Goal: Task Accomplishment & Management: Manage account settings

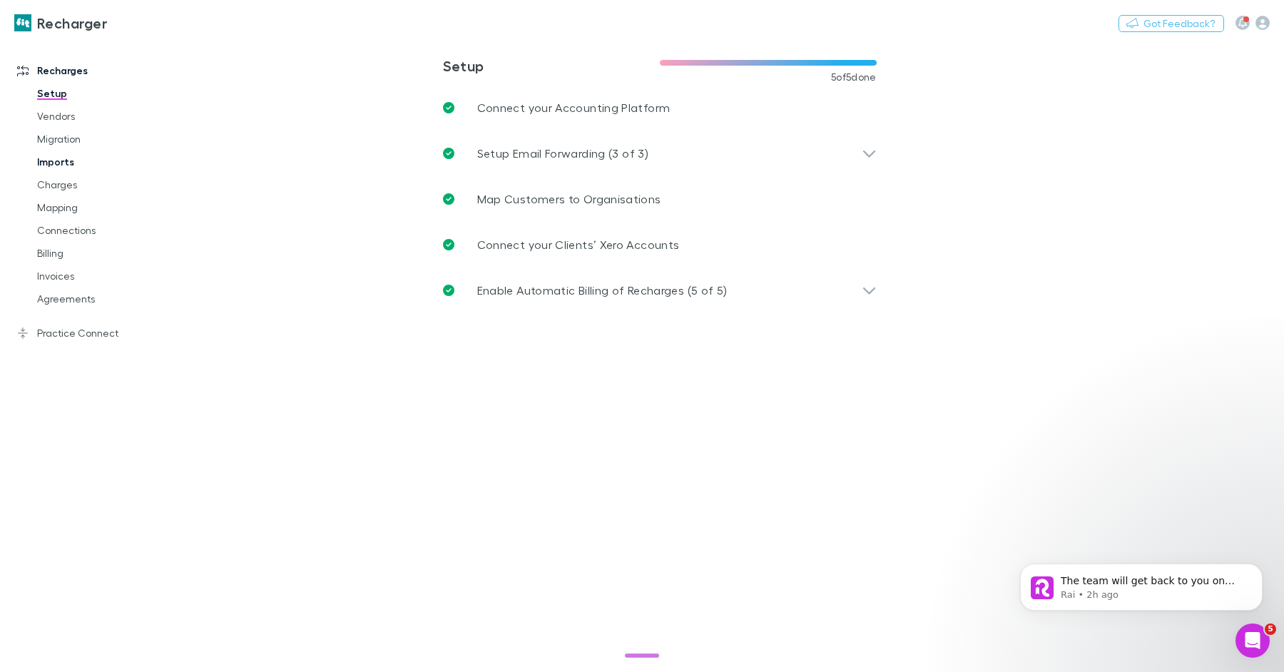
click at [70, 160] on link "Imports" at bounding box center [102, 161] width 158 height 23
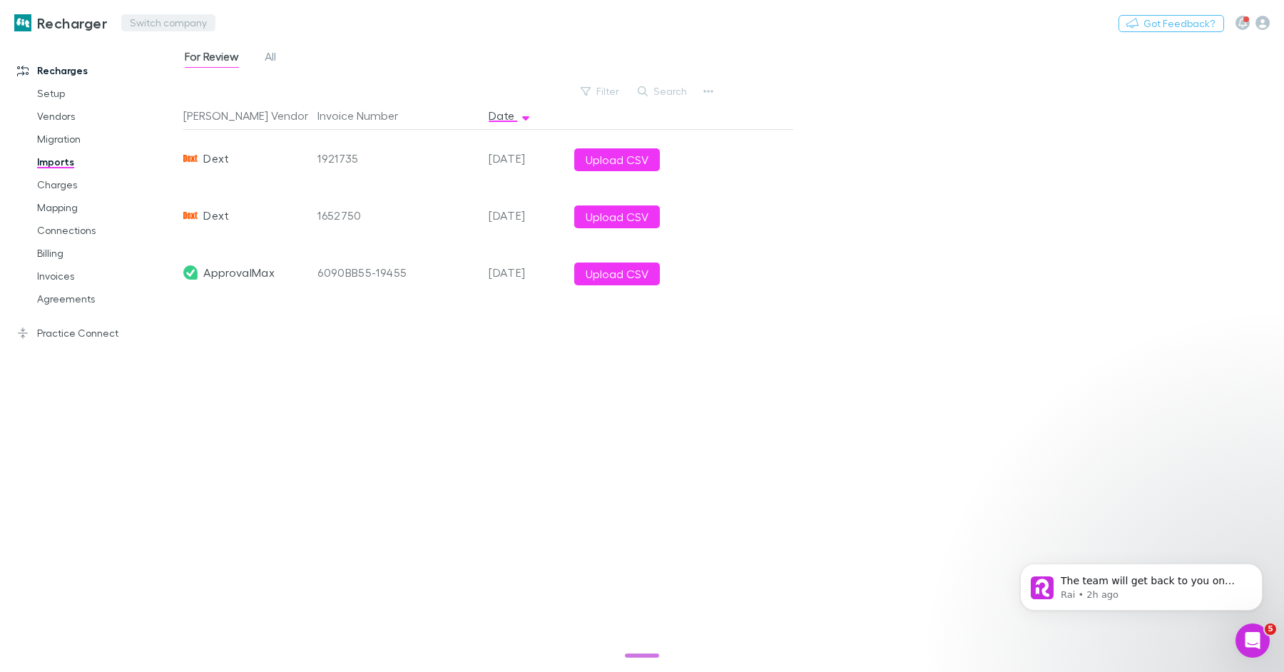
click at [180, 25] on button "Switch company" at bounding box center [168, 22] width 94 height 17
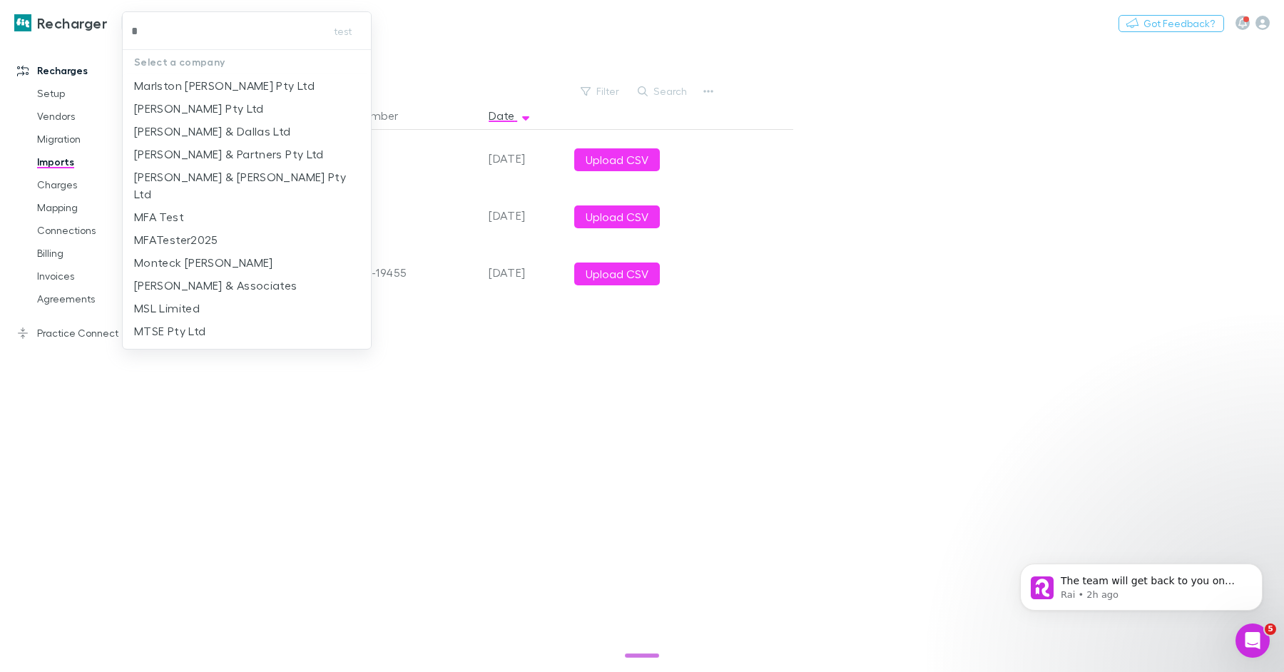
type input "**"
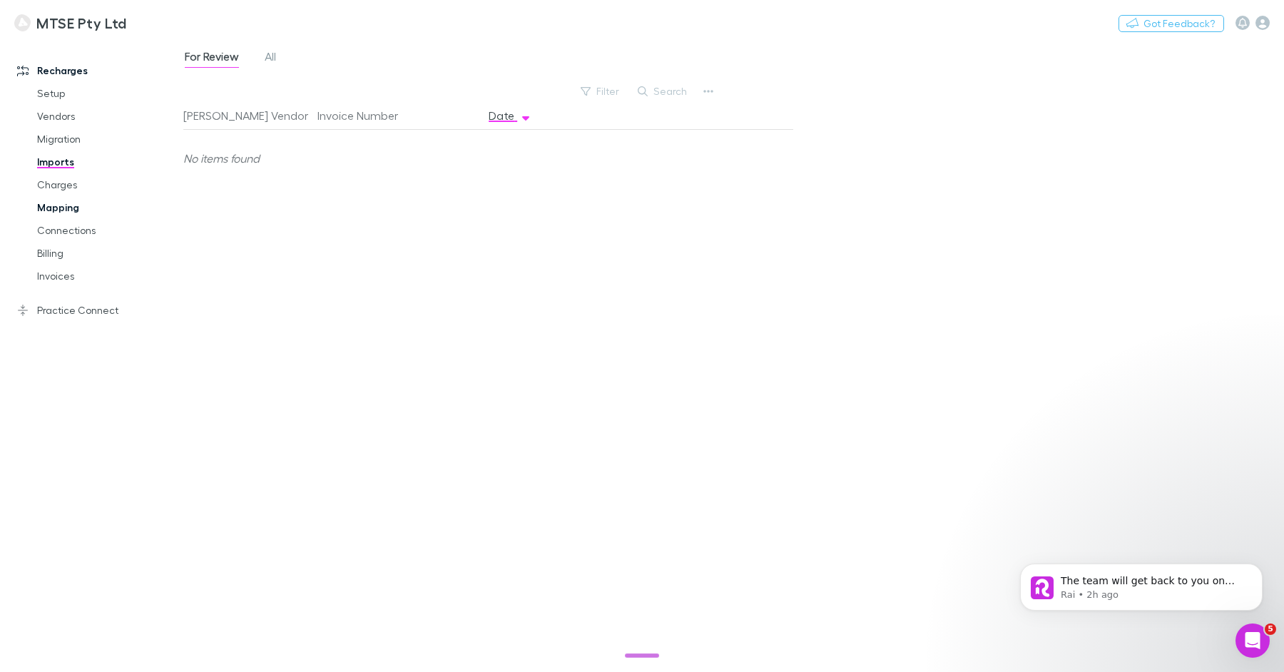
click at [63, 210] on link "Mapping" at bounding box center [102, 207] width 158 height 23
click at [57, 158] on link "Imports" at bounding box center [102, 161] width 158 height 23
click at [269, 49] on link "All" at bounding box center [270, 58] width 14 height 23
click at [61, 186] on link "Charges" at bounding box center [102, 184] width 158 height 23
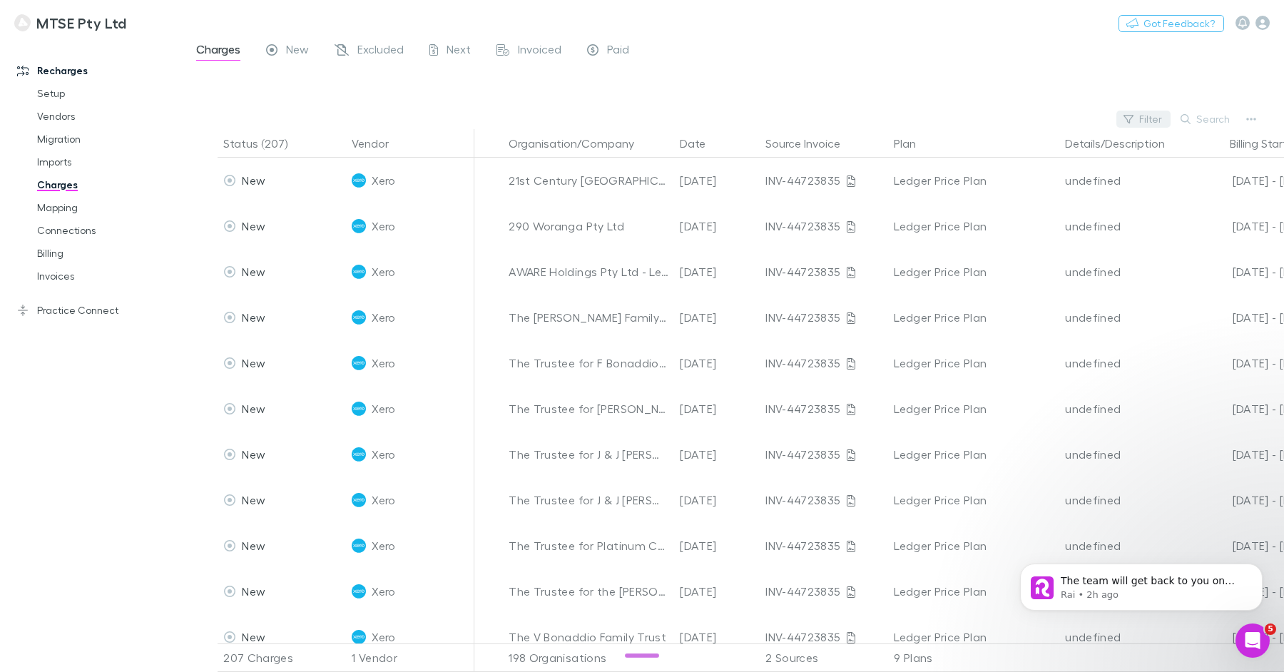
click at [1155, 118] on button "Filter" at bounding box center [1143, 119] width 54 height 17
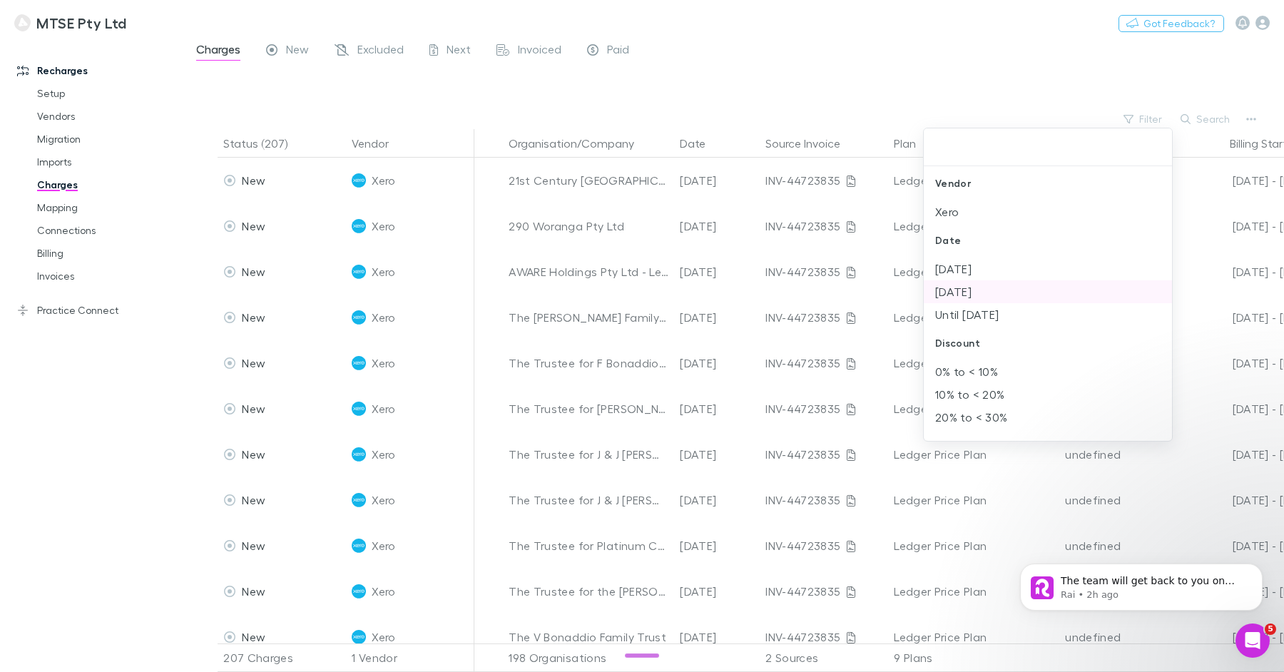
click at [1010, 317] on li "Until 31 Aug 2025" at bounding box center [1048, 314] width 249 height 23
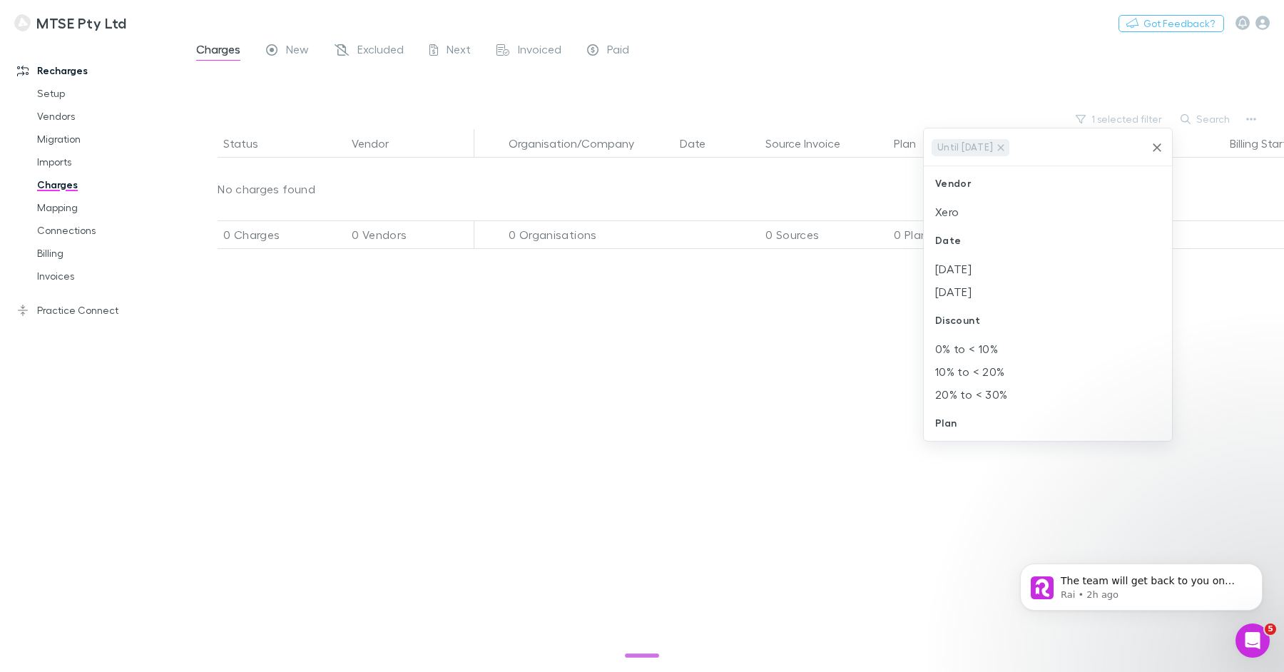
drag, startPoint x: 943, startPoint y: 91, endPoint x: 1031, endPoint y: 118, distance: 91.6
click at [944, 91] on div at bounding box center [642, 336] width 1284 height 672
click at [357, 47] on span "Excluded" at bounding box center [380, 51] width 46 height 19
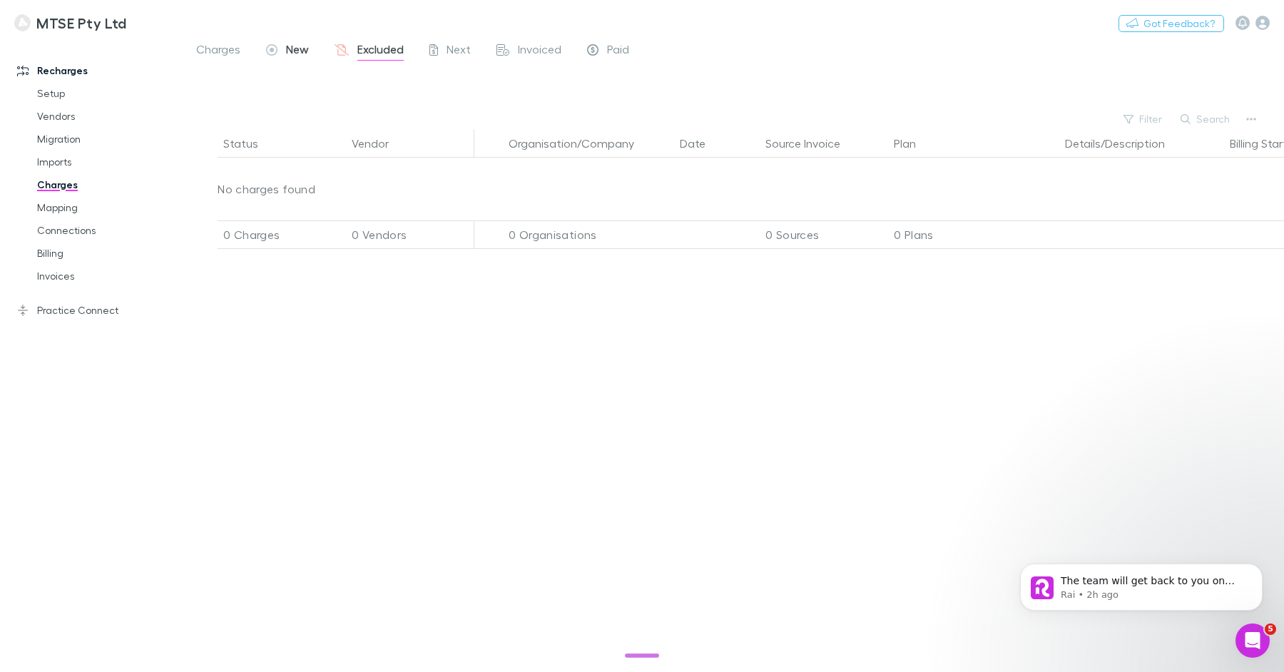
click at [297, 49] on span "New" at bounding box center [297, 51] width 23 height 19
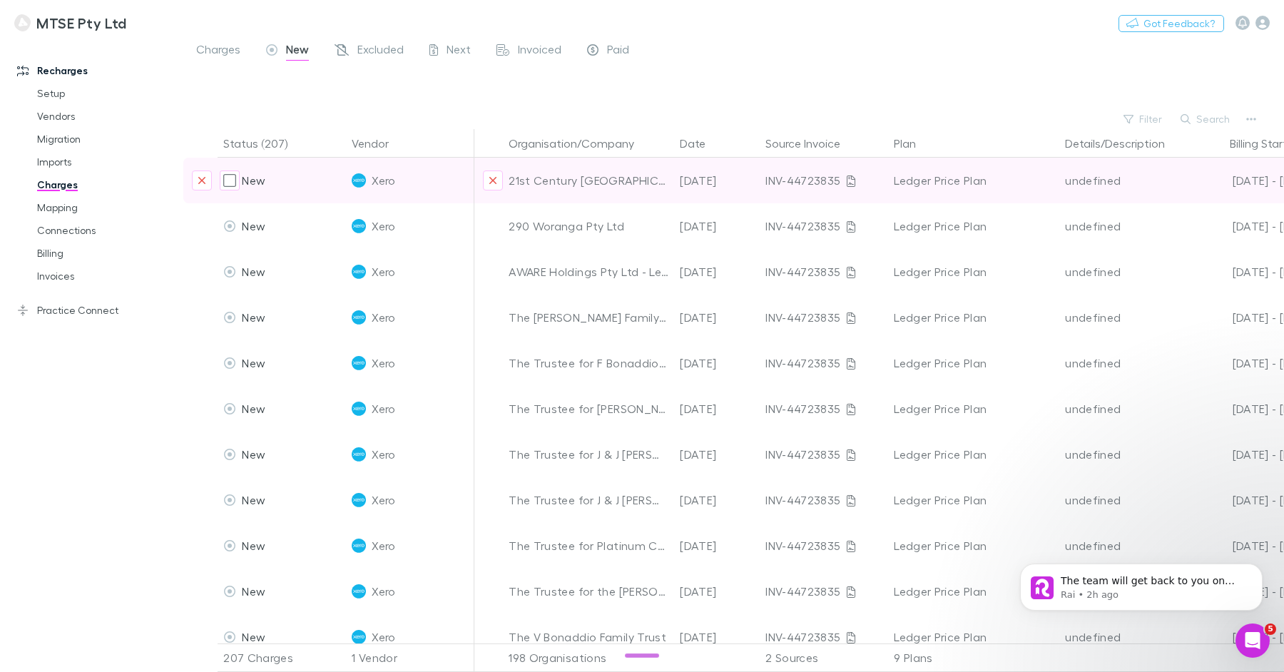
click at [699, 179] on div "04 Jul 2025" at bounding box center [717, 181] width 86 height 46
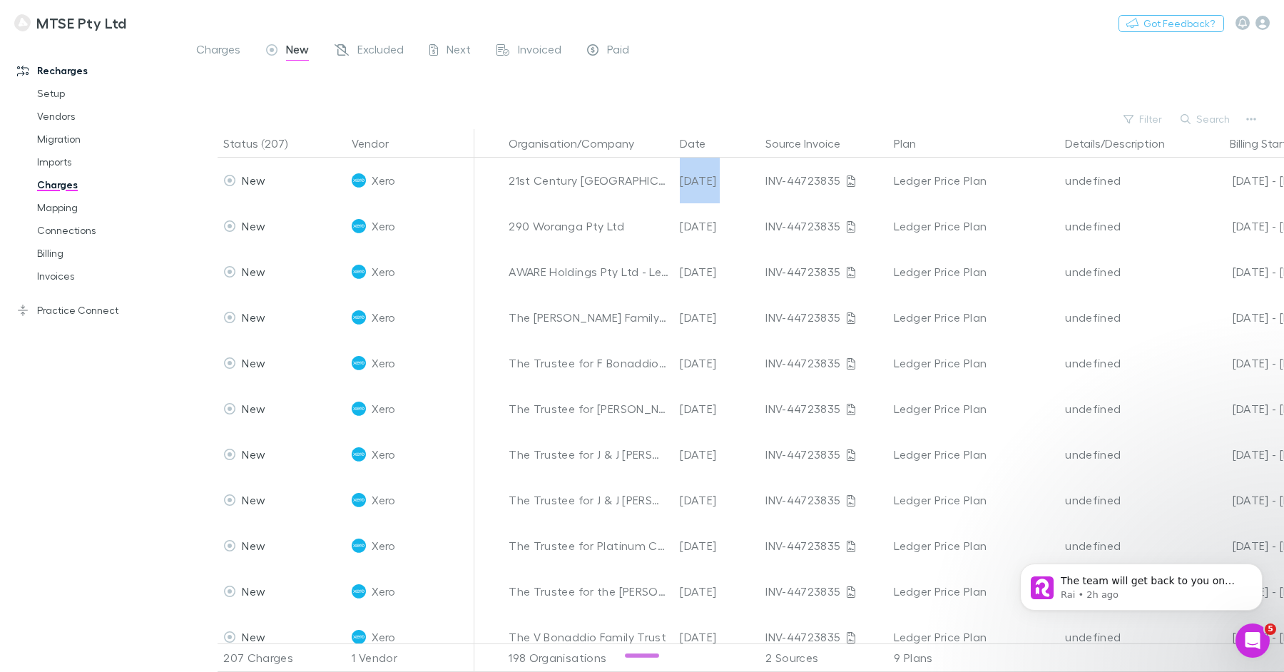
copy div "04 Jul 2025"
click at [1213, 118] on button "Search" at bounding box center [1205, 119] width 65 height 17
paste input "**********"
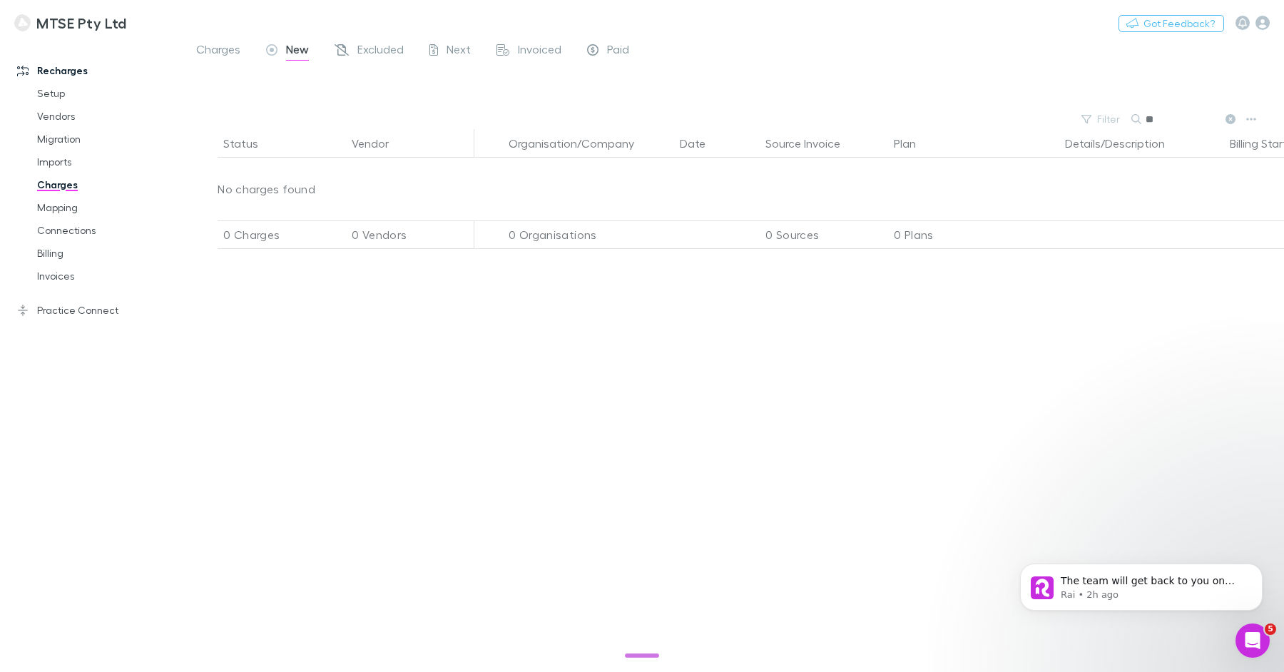
type input "*"
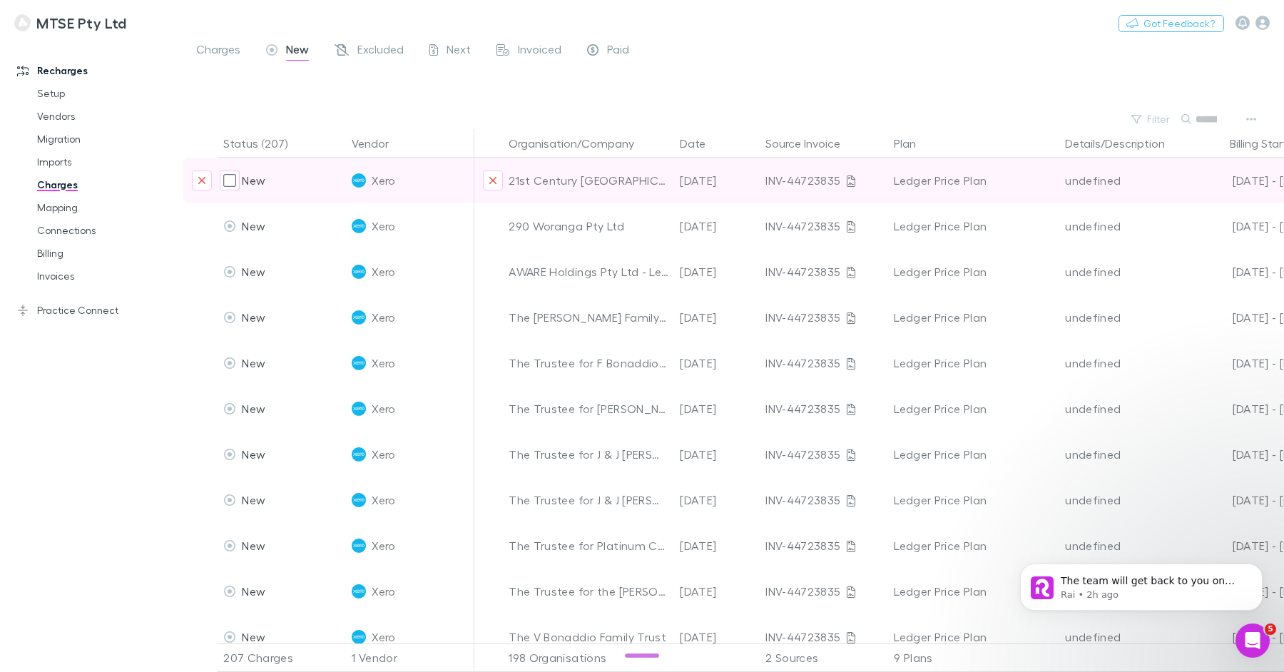
click at [810, 181] on div "INV-44723835" at bounding box center [823, 181] width 117 height 46
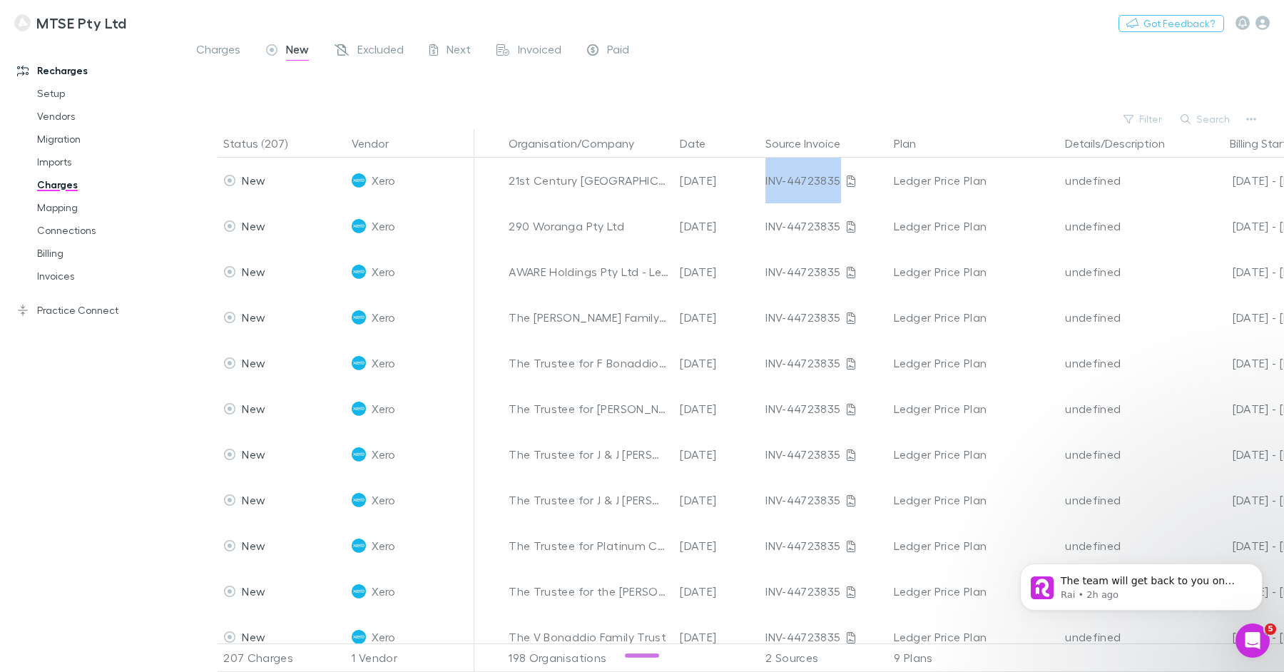
copy div "INV-44723835"
click at [1193, 122] on button "Search" at bounding box center [1205, 119] width 65 height 17
paste input "**********"
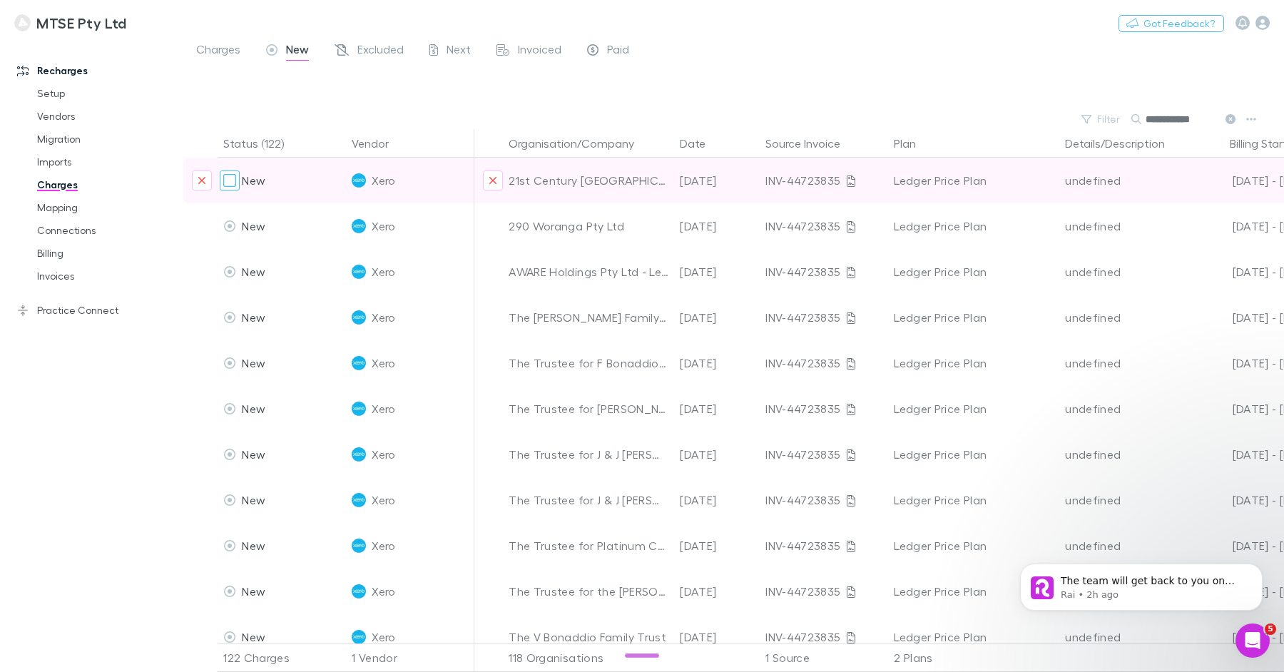
type input "**********"
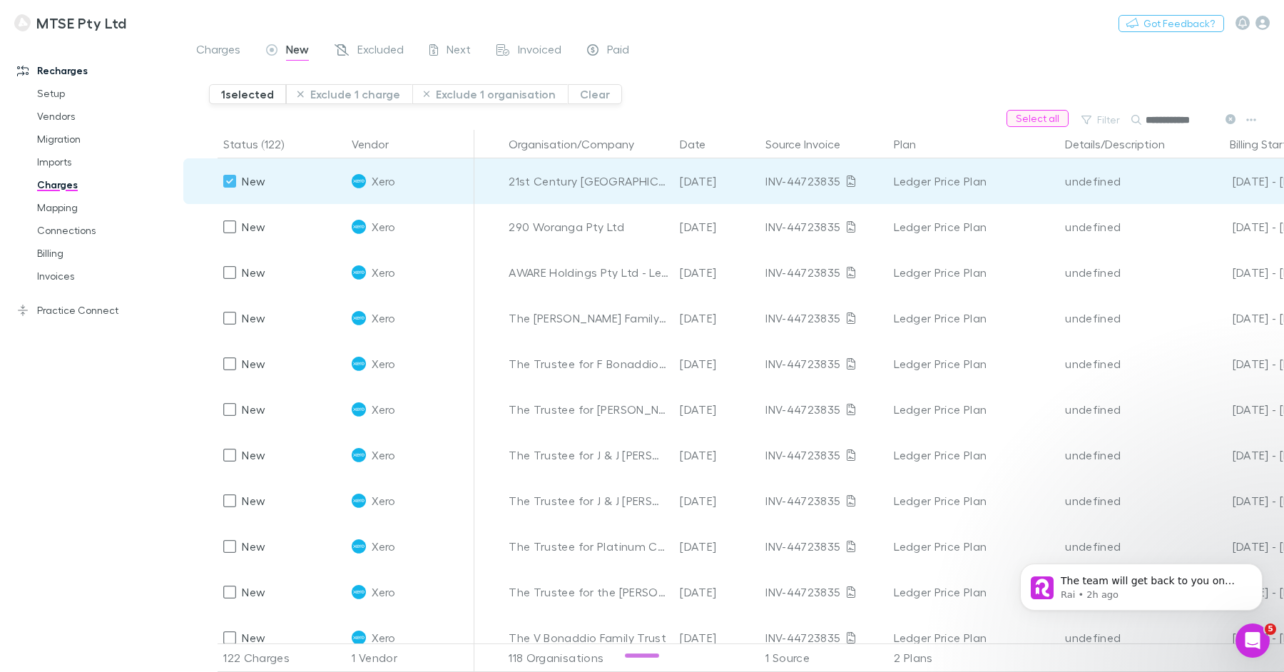
click at [1021, 121] on button "Select all" at bounding box center [1037, 118] width 62 height 17
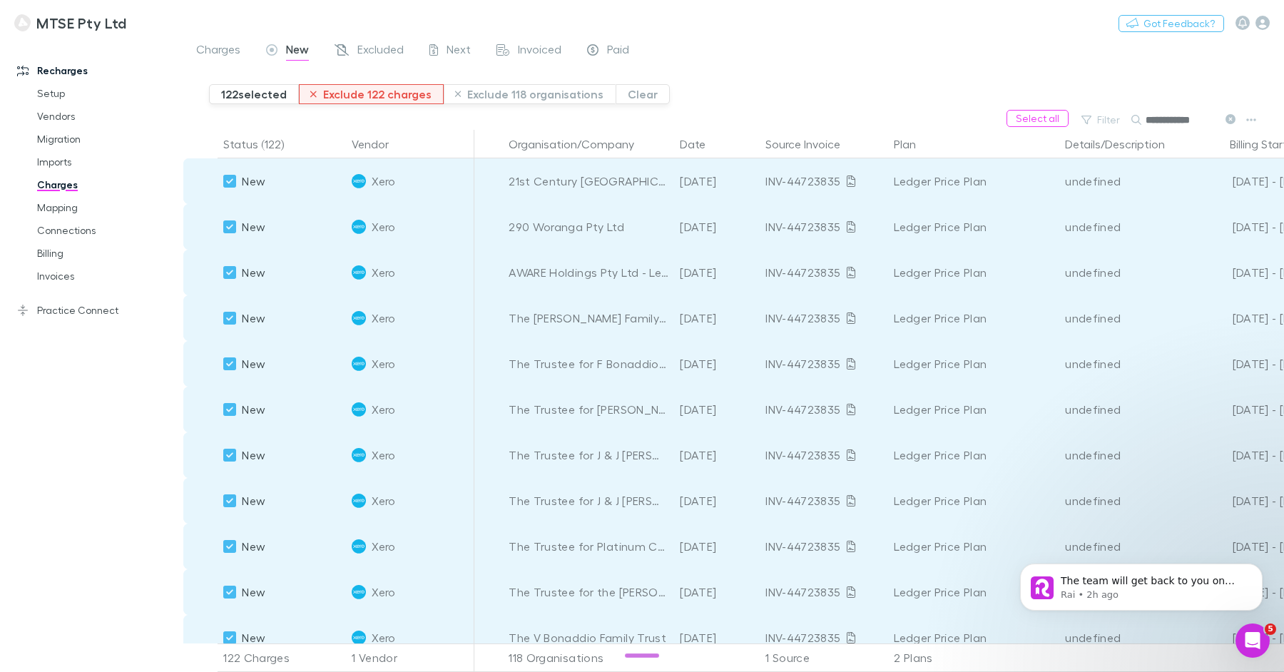
click at [389, 94] on button "Exclude 122 charges" at bounding box center [371, 94] width 145 height 20
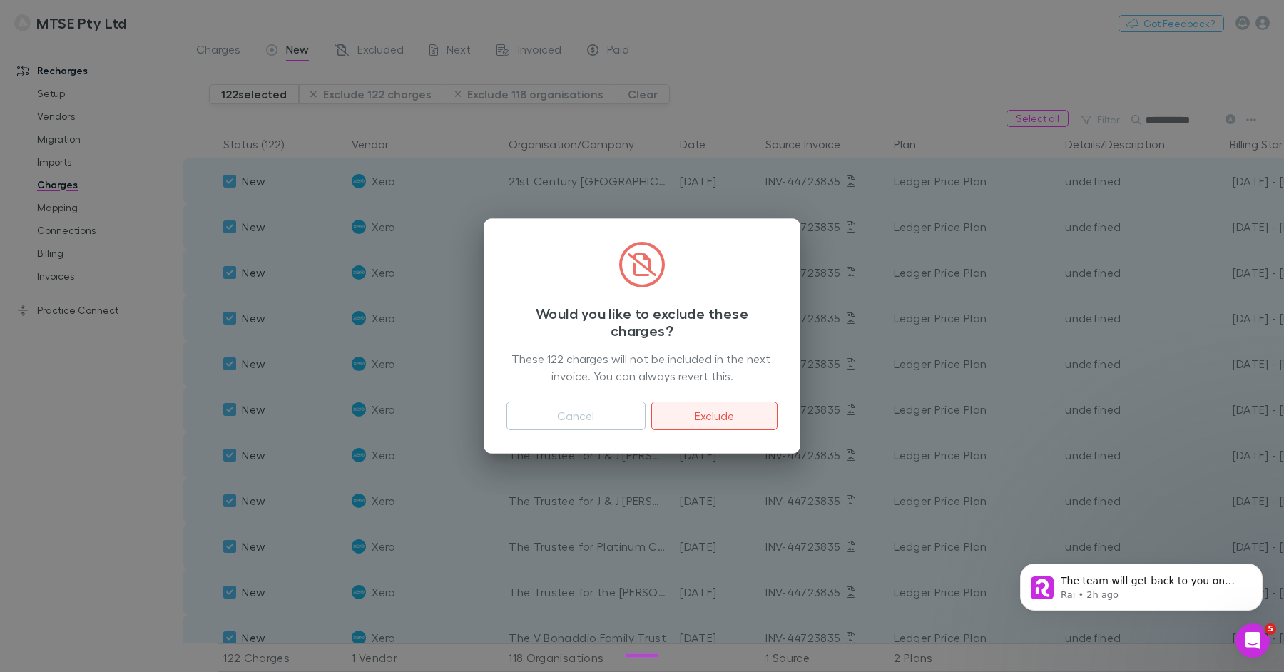
click at [712, 409] on button "Exclude" at bounding box center [714, 416] width 126 height 29
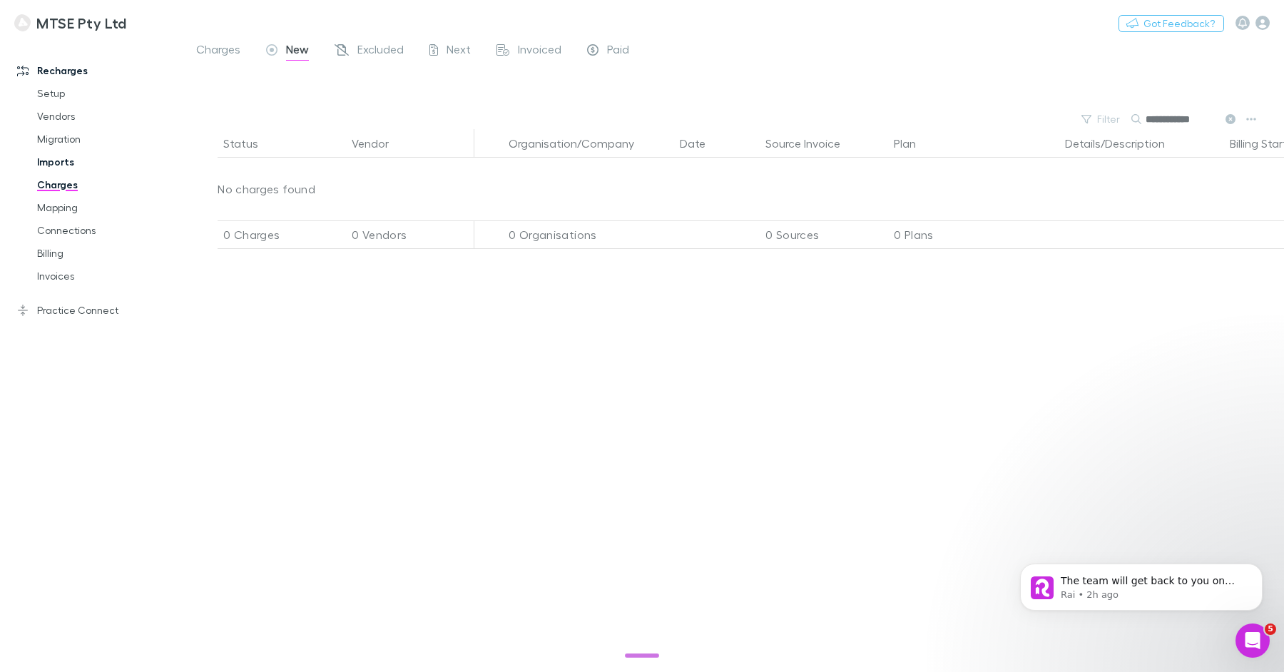
drag, startPoint x: 77, startPoint y: 162, endPoint x: 129, endPoint y: 157, distance: 52.3
click at [77, 162] on link "Imports" at bounding box center [102, 161] width 158 height 23
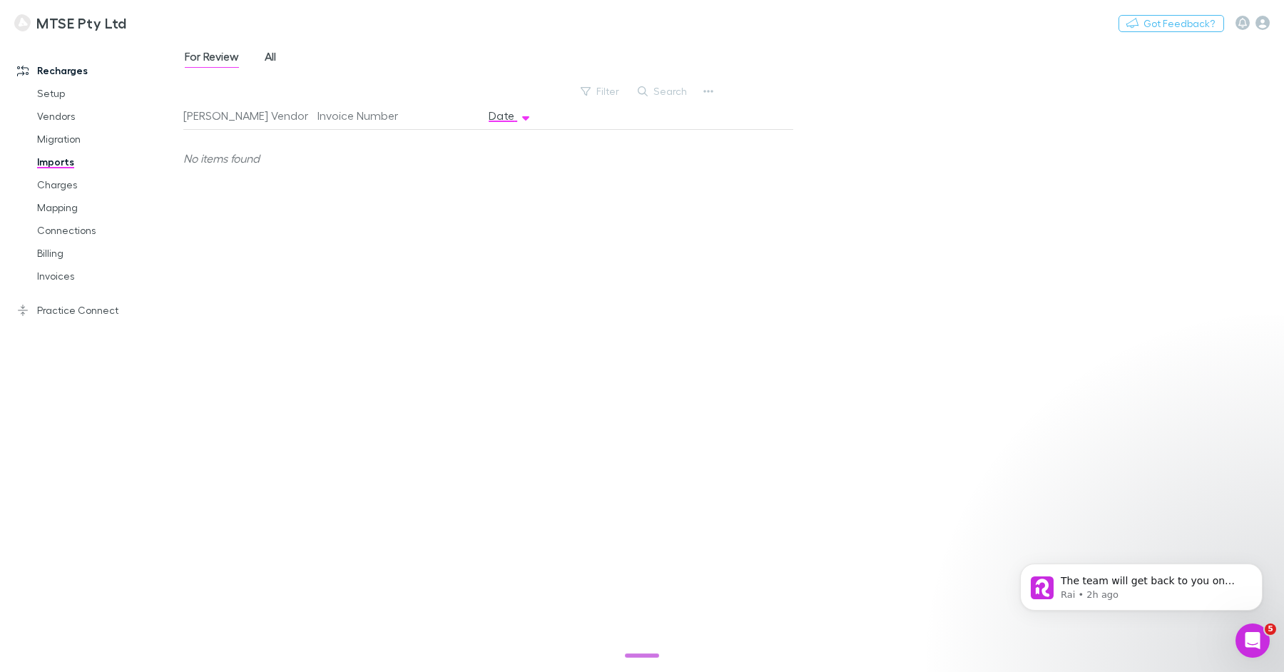
click at [280, 57] on div "For Review All" at bounding box center [236, 58] width 106 height 23
click at [272, 57] on span "All" at bounding box center [270, 58] width 11 height 19
click at [68, 185] on link "Charges" at bounding box center [102, 184] width 158 height 23
click at [76, 217] on link "Mapping" at bounding box center [102, 207] width 158 height 23
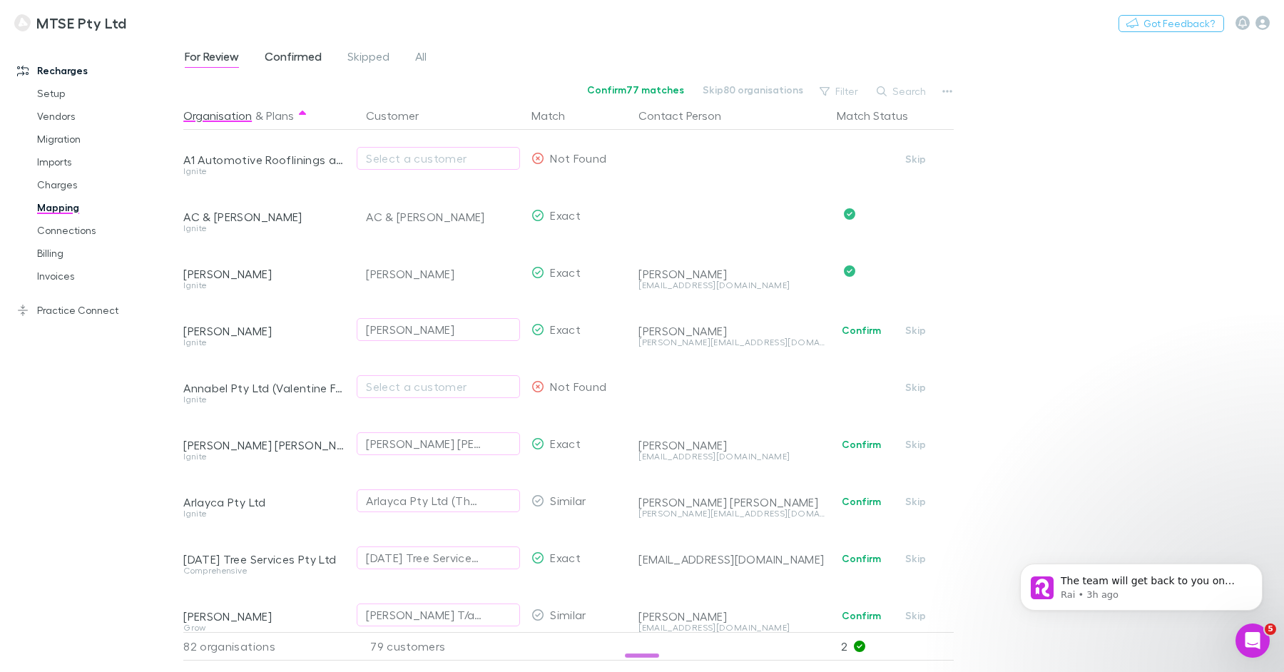
click at [277, 51] on span "Confirmed" at bounding box center [293, 58] width 57 height 19
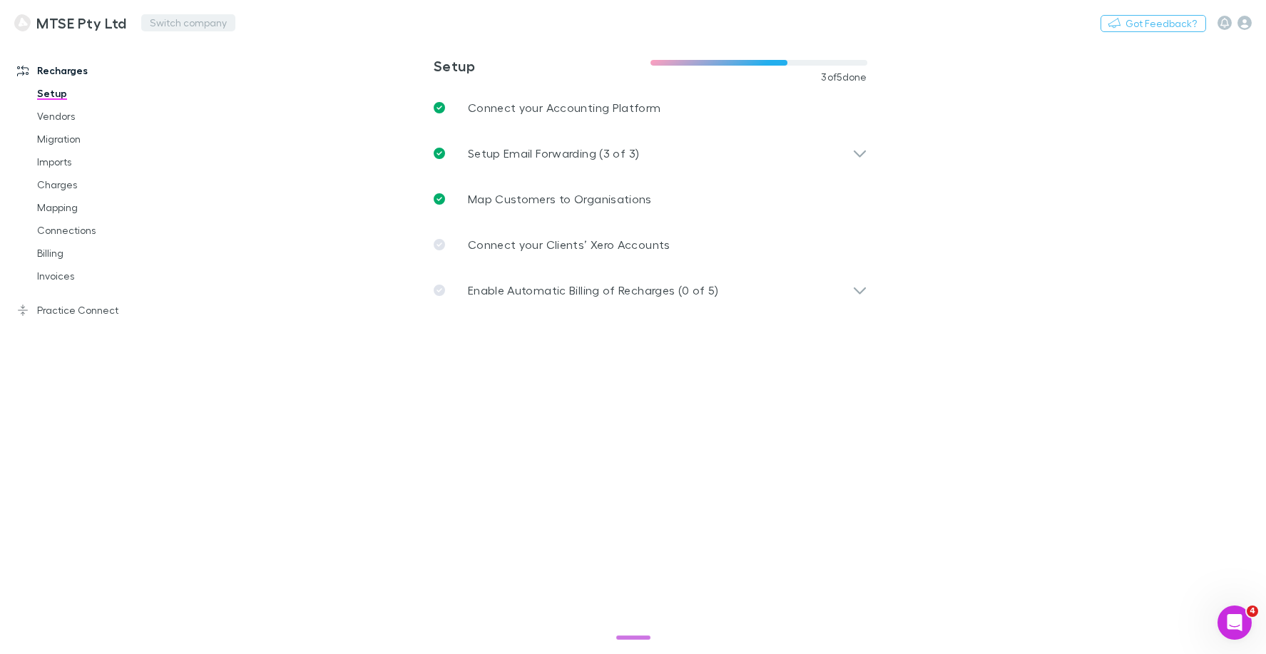
click at [165, 16] on button "Switch company" at bounding box center [188, 22] width 94 height 17
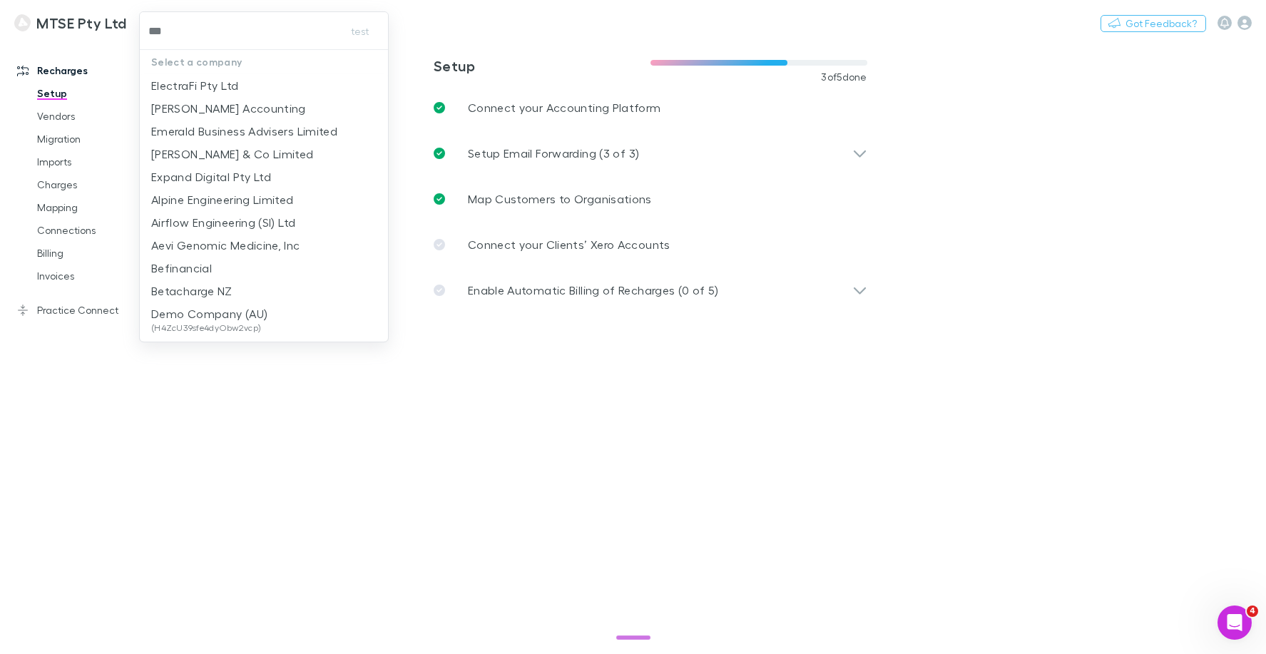
type input "****"
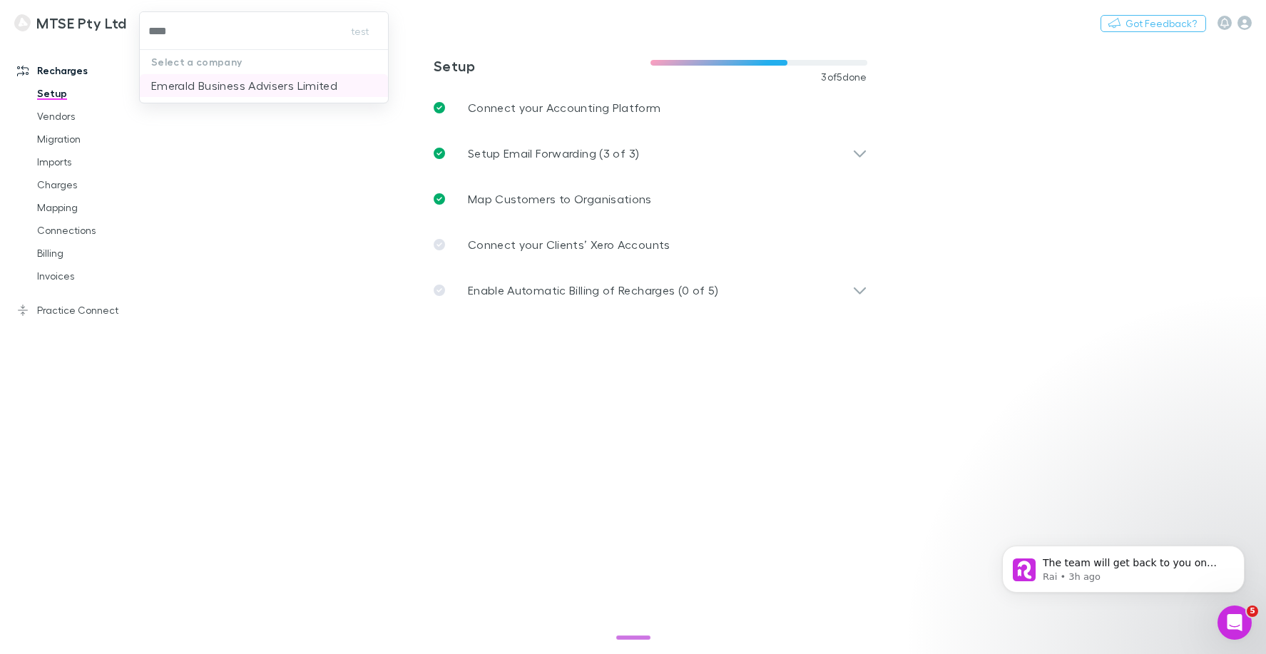
click at [231, 79] on p "Emerald Business Advisers Limited" at bounding box center [244, 85] width 186 height 17
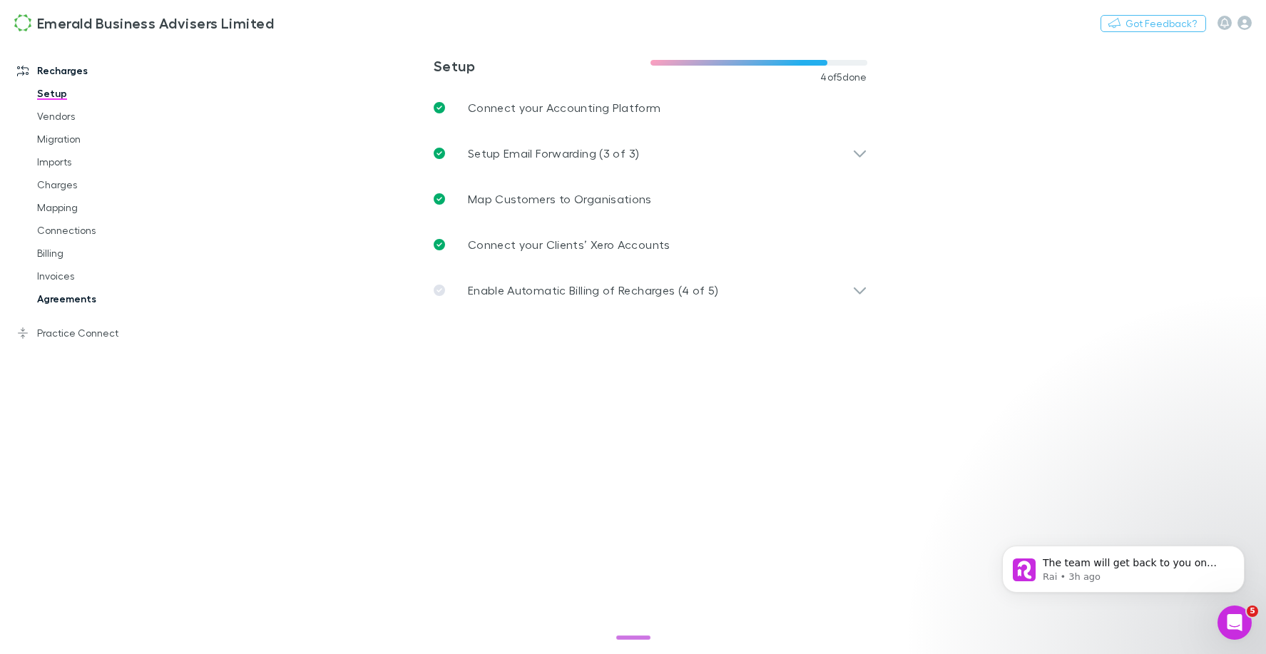
click at [77, 298] on link "Agreements" at bounding box center [102, 298] width 158 height 23
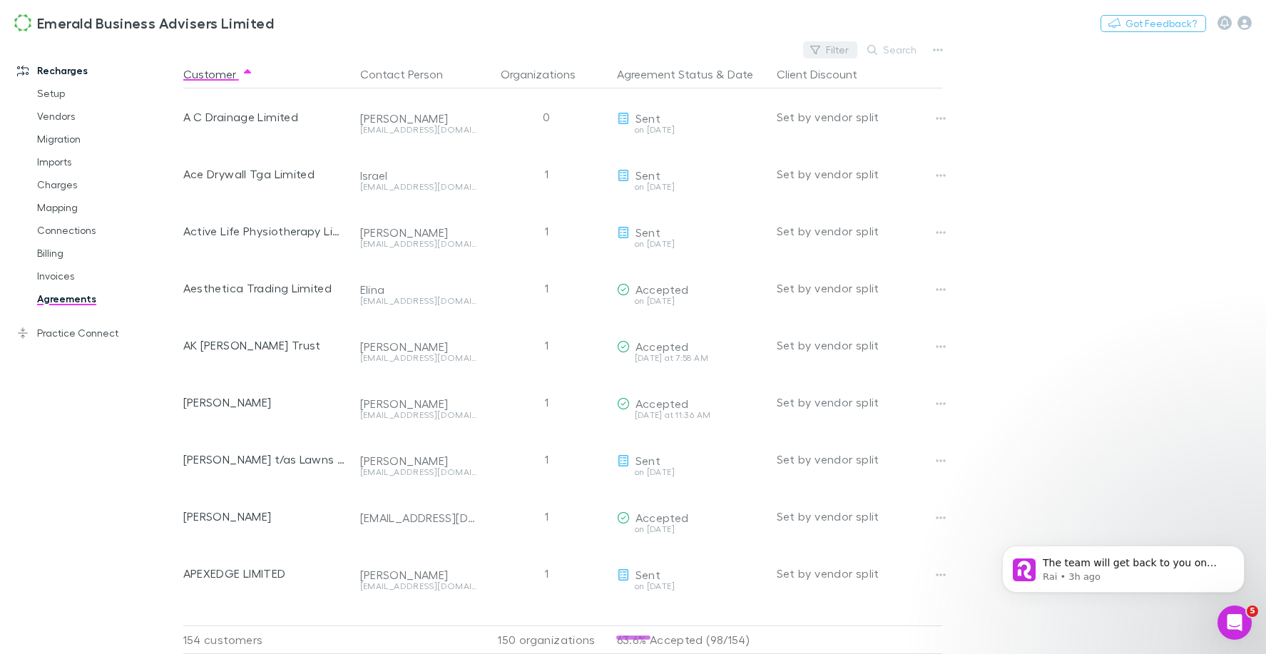
click at [827, 41] on button "Filter" at bounding box center [830, 49] width 54 height 17
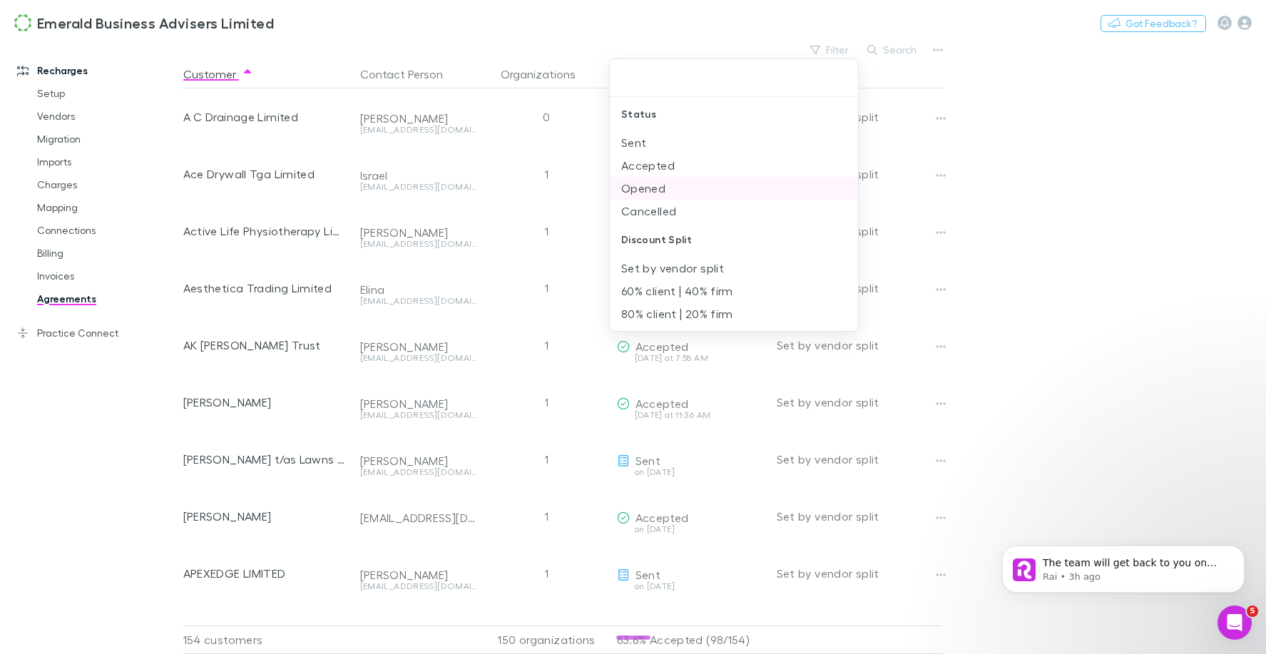
click at [674, 185] on li "Opened" at bounding box center [734, 188] width 248 height 23
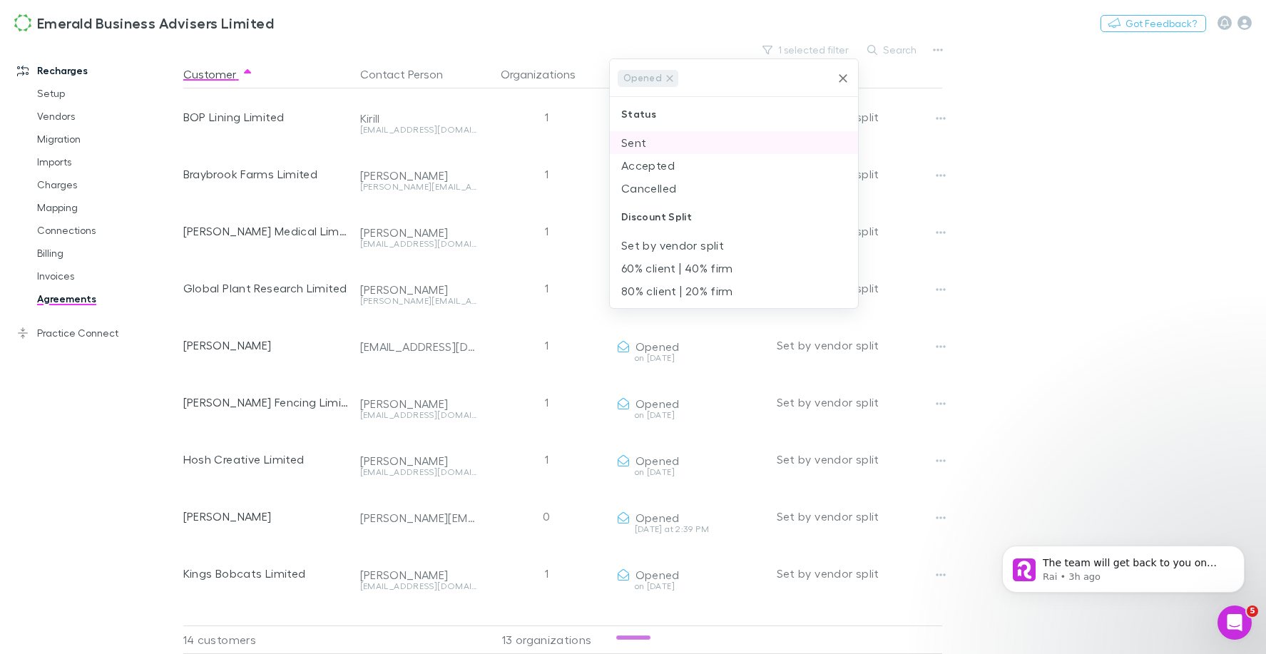
drag, startPoint x: 657, startPoint y: 166, endPoint x: 643, endPoint y: 153, distance: 19.7
click at [657, 166] on li "Accepted" at bounding box center [734, 165] width 248 height 23
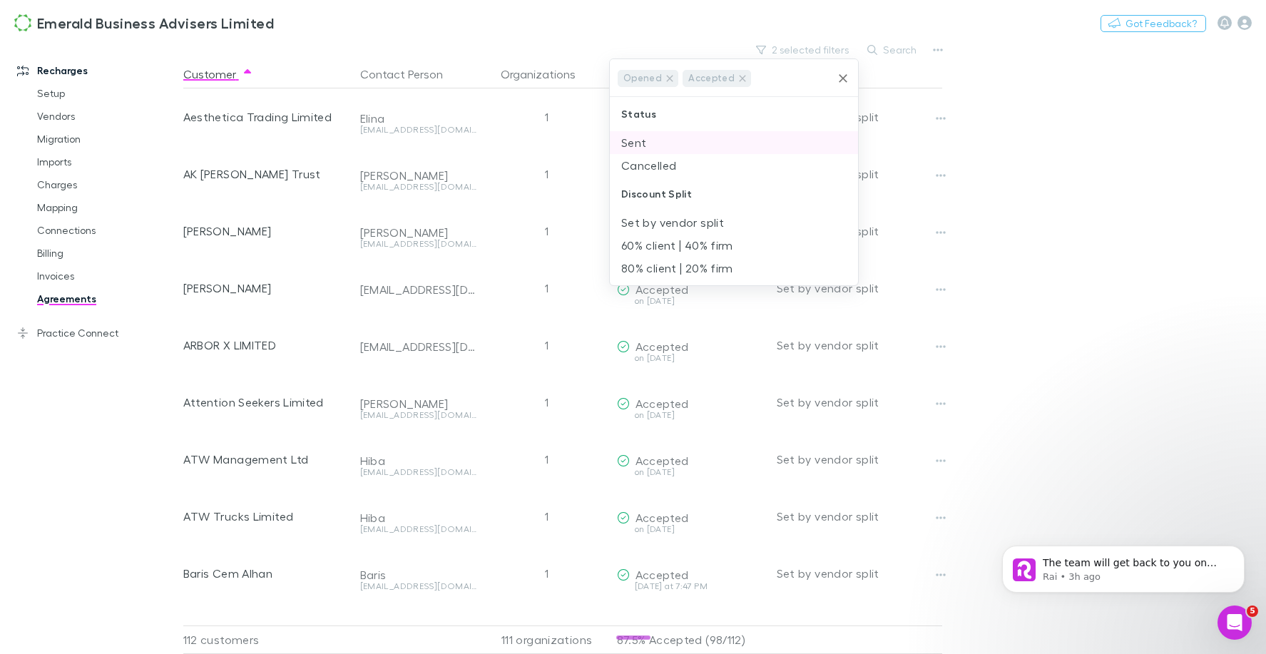
click at [642, 142] on li "Sent" at bounding box center [734, 142] width 248 height 23
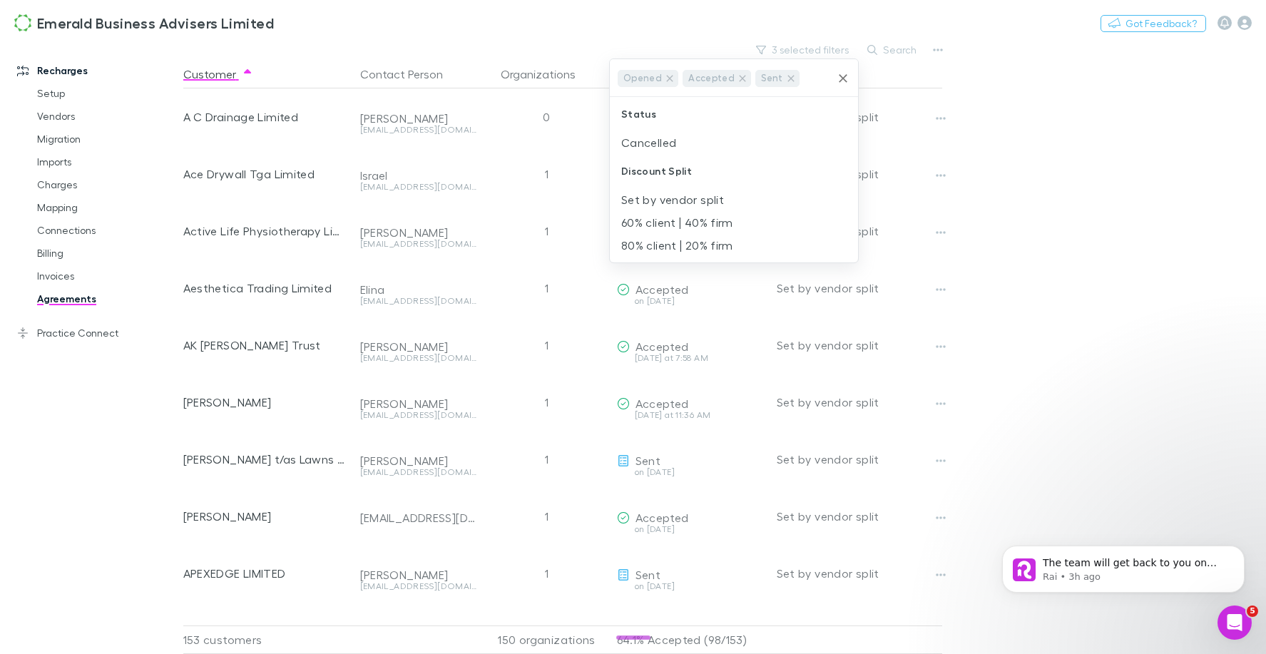
click at [720, 623] on div at bounding box center [633, 327] width 1266 height 654
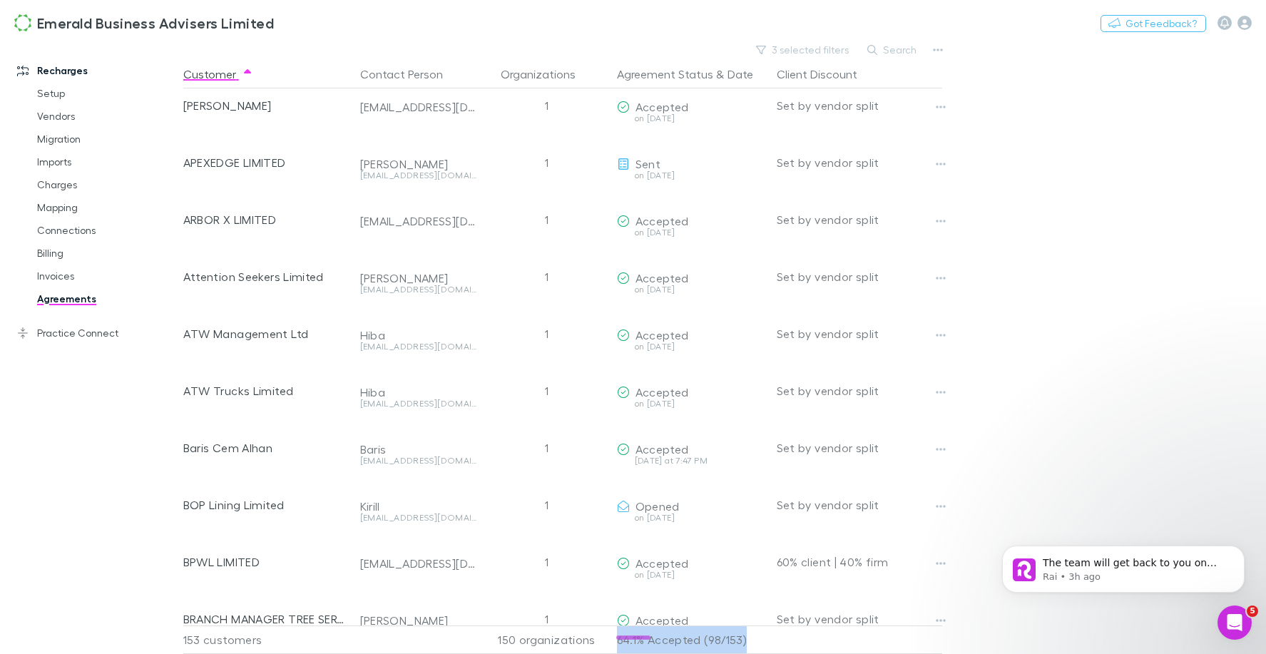
scroll to position [475, 0]
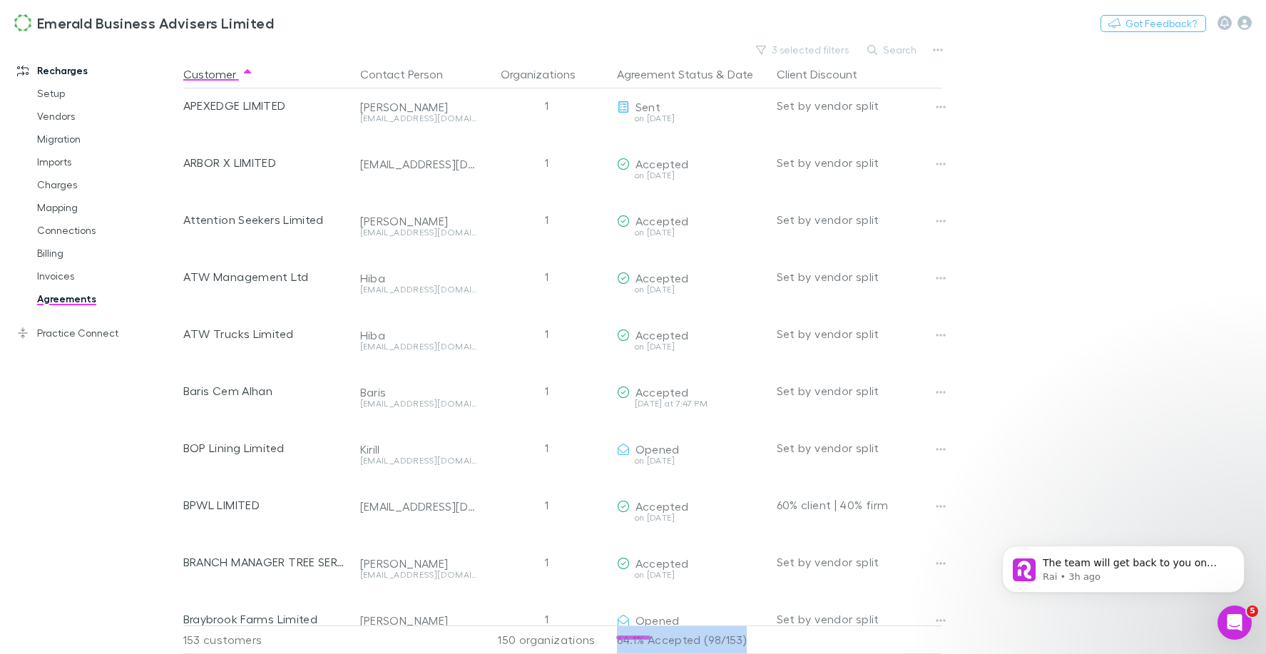
drag, startPoint x: 758, startPoint y: 625, endPoint x: 603, endPoint y: 629, distance: 155.5
click at [607, 628] on div "153 customers 150 organizations 64.1% Accepted (98/153)" at bounding box center [577, 640] width 810 height 29
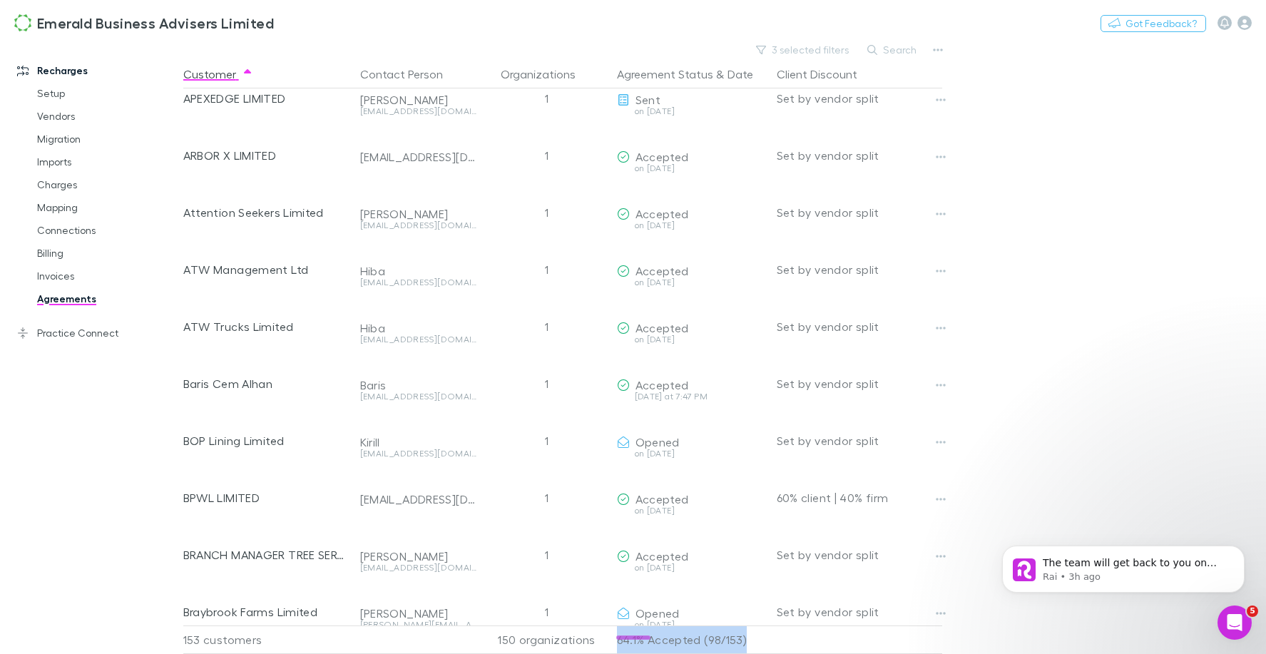
copy div "64.1% Accepted (98/153)"
